Goal: Task Accomplishment & Management: Use online tool/utility

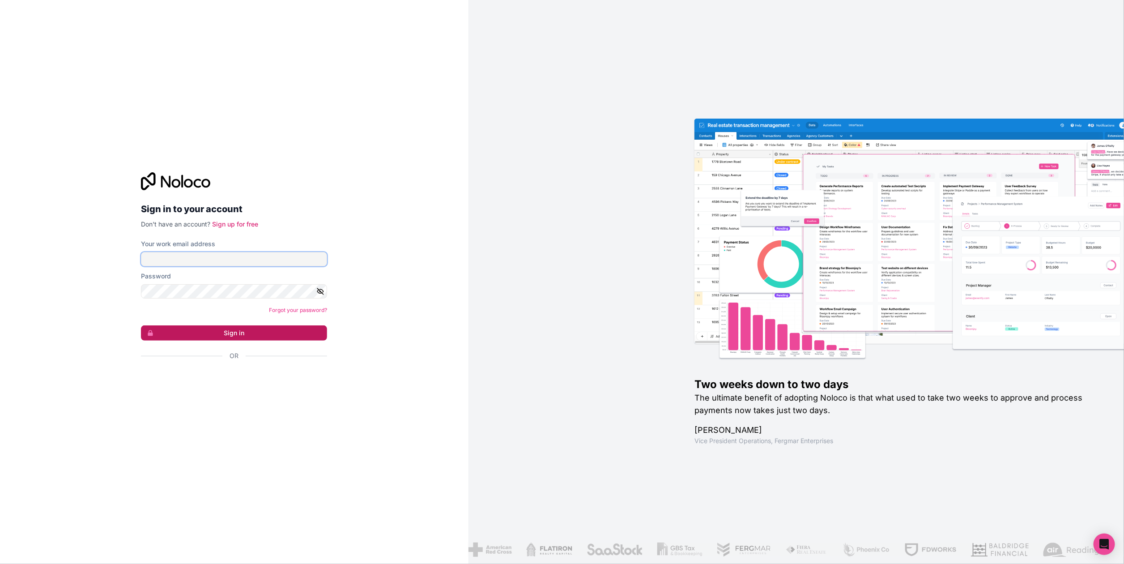
type input "eugene@anawi.co.za"
click at [291, 332] on button "Sign in" at bounding box center [234, 332] width 186 height 15
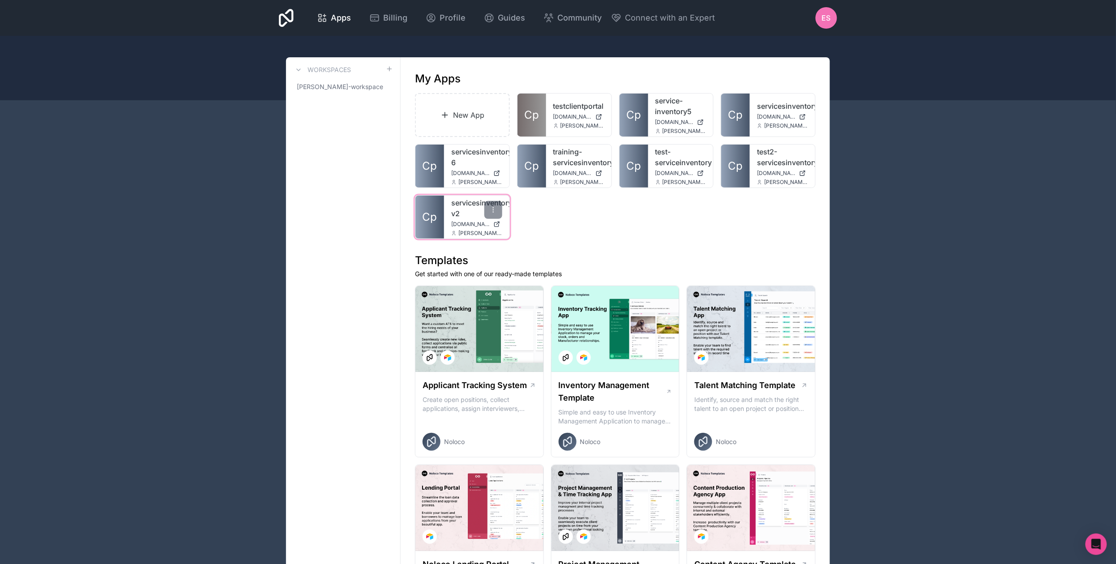
click at [468, 219] on link "servicesinventory-v2" at bounding box center [476, 207] width 51 height 21
